Goal: Book appointment/travel/reservation

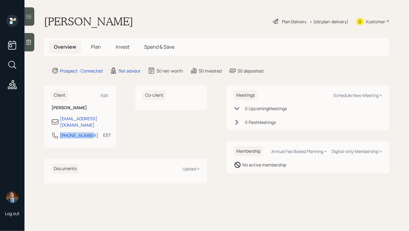
drag, startPoint x: 88, startPoint y: 130, endPoint x: 51, endPoint y: 131, distance: 36.8
click at [51, 132] on div "[PHONE_NUMBER] EST Currently 2:47 PM" at bounding box center [79, 137] width 57 height 11
copy div "[PHONE_NUMBER]"
click at [356, 93] on div "Schedule New Meeting +" at bounding box center [357, 95] width 49 height 6
select select "round-[PERSON_NAME]"
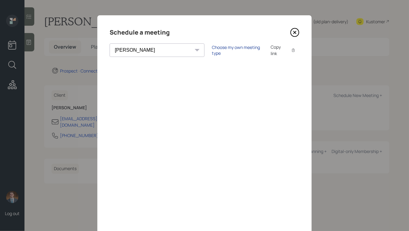
click at [212, 49] on div "Choose my own meeting type" at bounding box center [237, 50] width 51 height 12
